Goal: Task Accomplishment & Management: Manage account settings

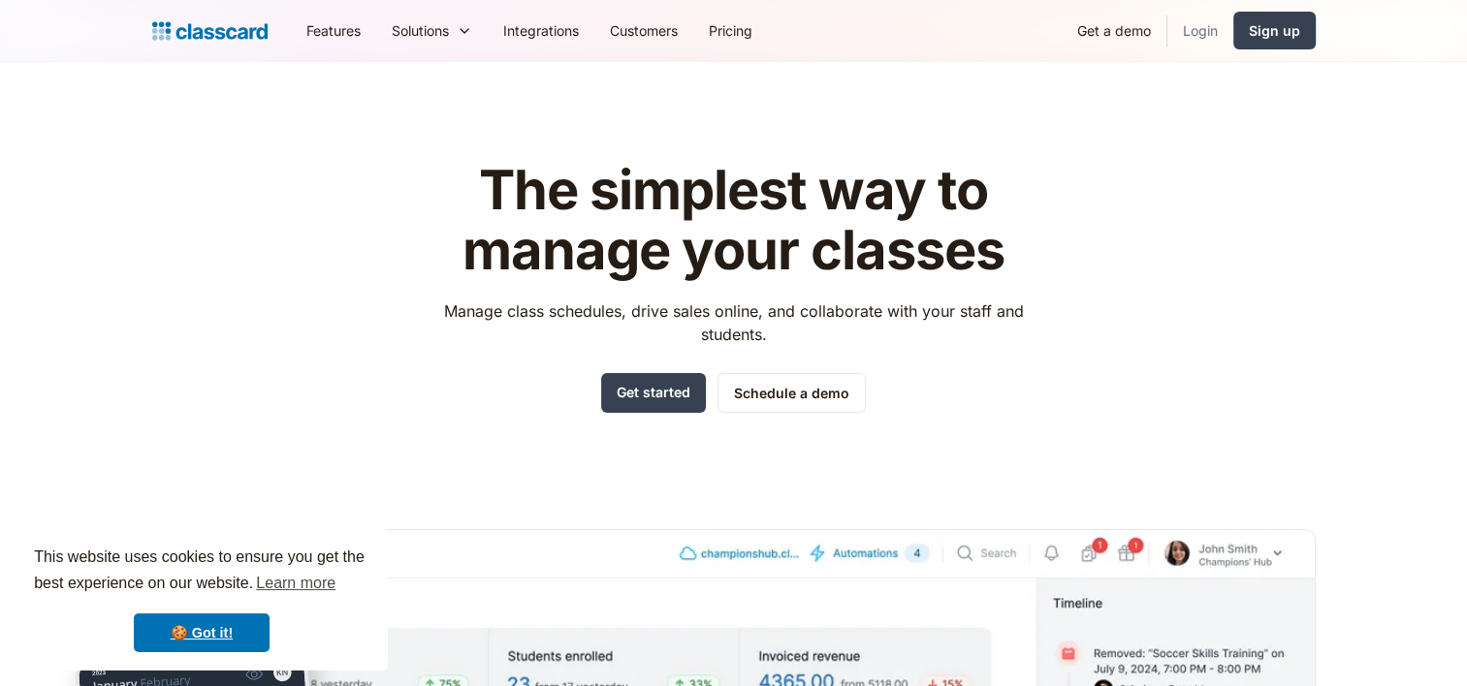
click at [1208, 29] on link "Login" at bounding box center [1200, 31] width 66 height 44
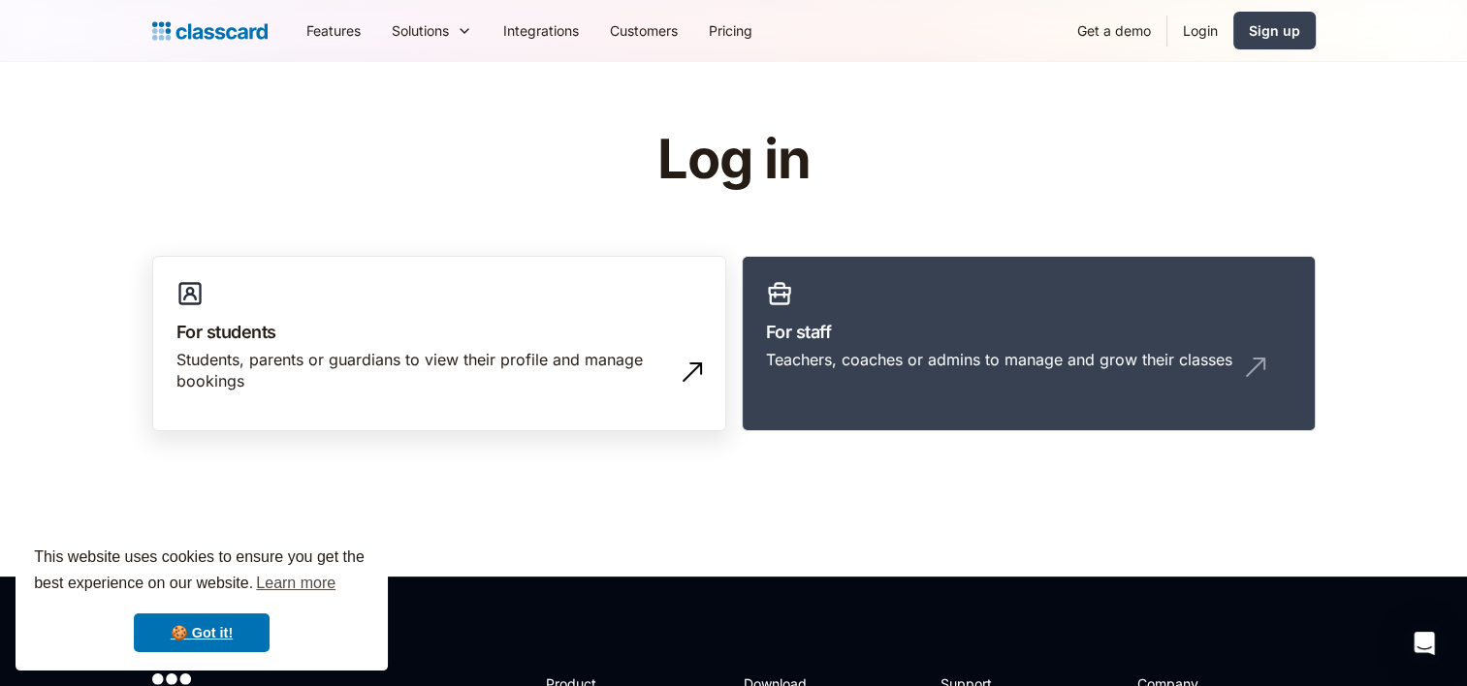
click at [383, 336] on h3 "For students" at bounding box center [439, 332] width 526 height 26
